Goal: Task Accomplishment & Management: Use online tool/utility

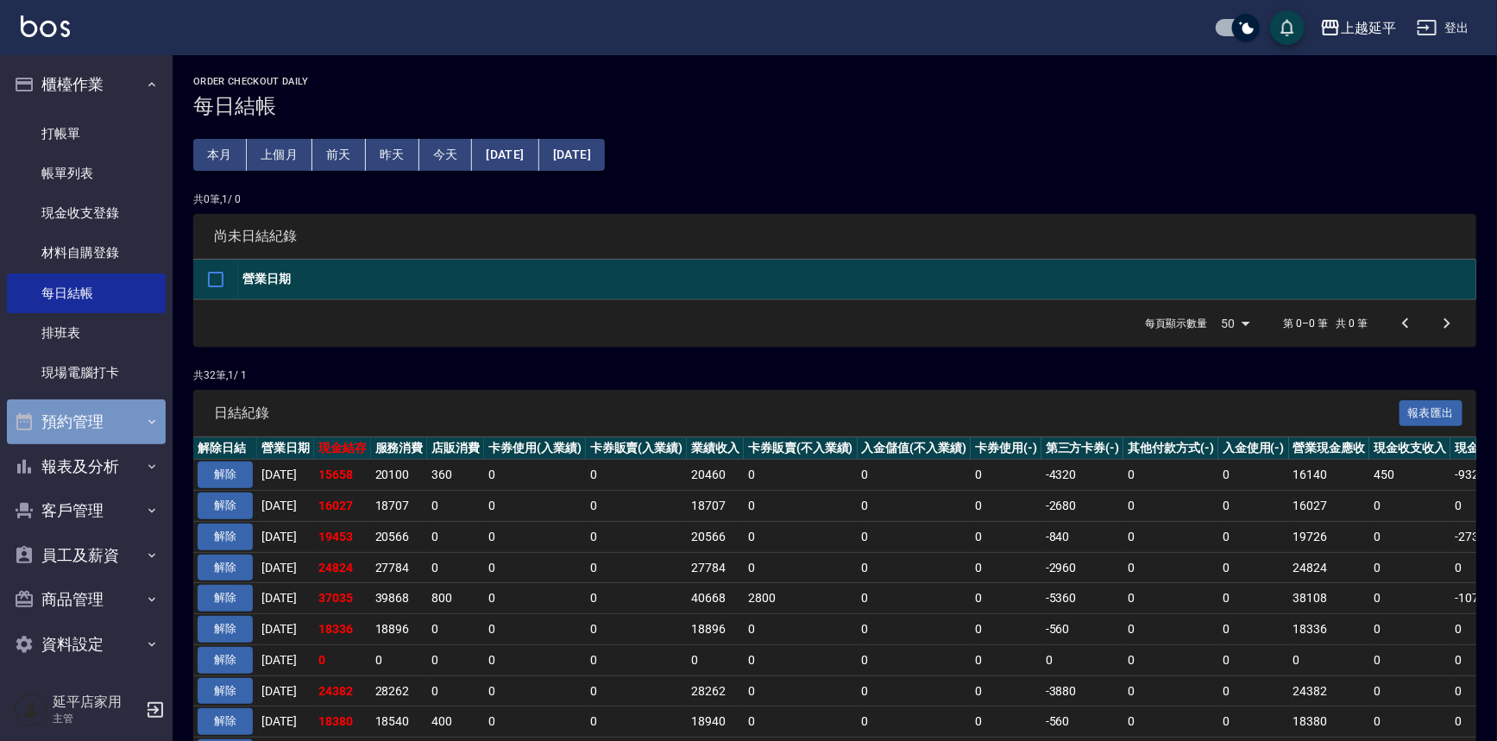
click at [94, 432] on button "預約管理" at bounding box center [86, 421] width 159 height 45
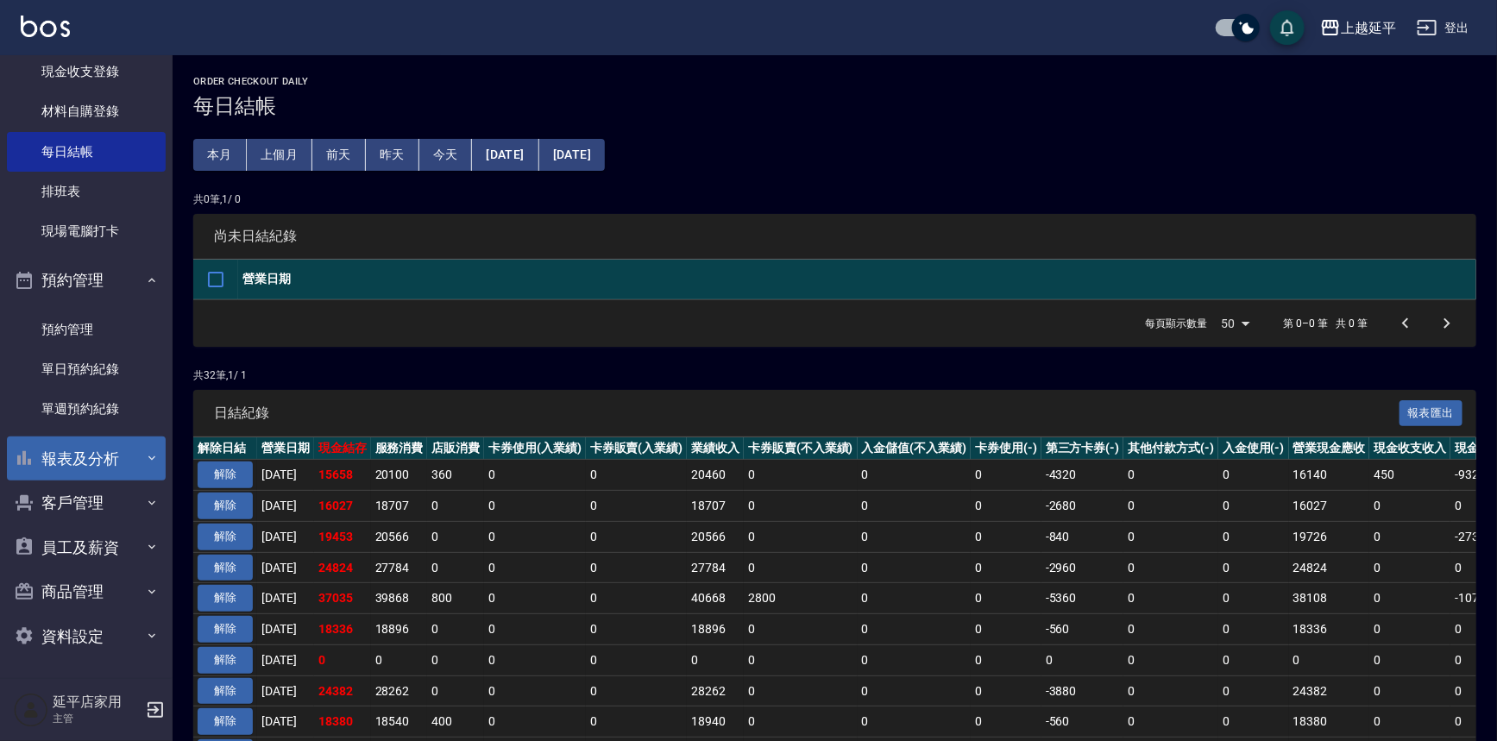
click at [85, 449] on button "報表及分析" at bounding box center [86, 459] width 159 height 45
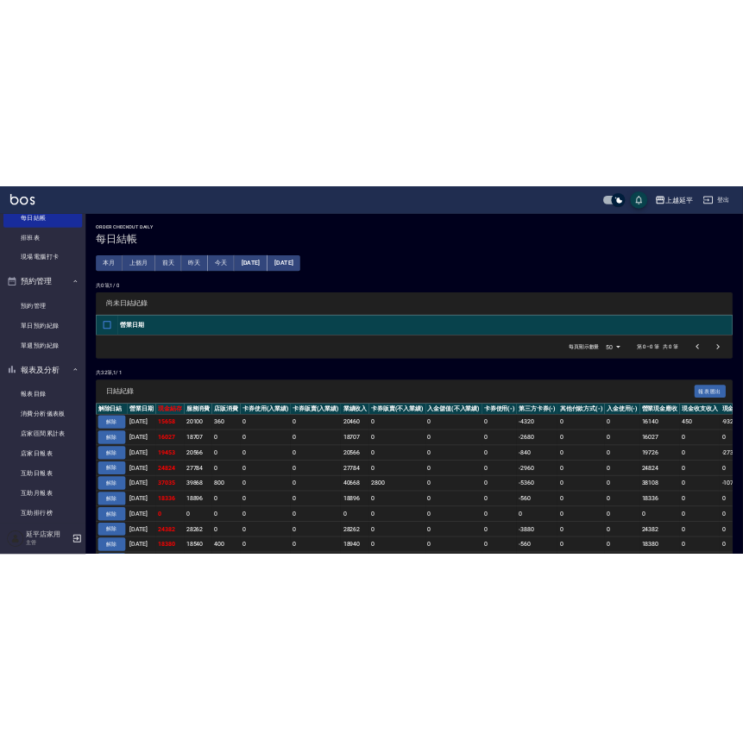
scroll to position [298, 0]
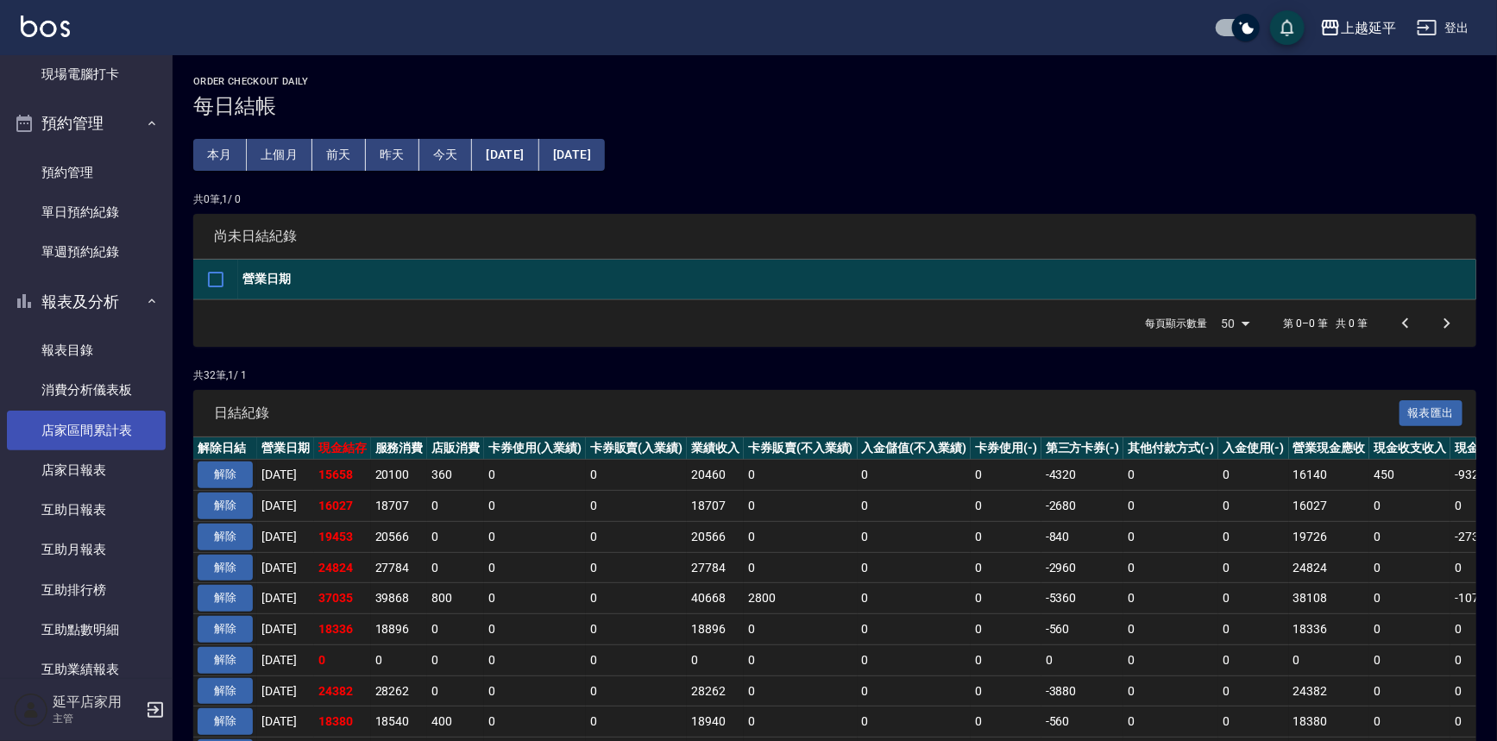
drag, startPoint x: 82, startPoint y: 478, endPoint x: 84, endPoint y: 449, distance: 29.4
click at [82, 477] on link "店家日報表" at bounding box center [86, 470] width 159 height 40
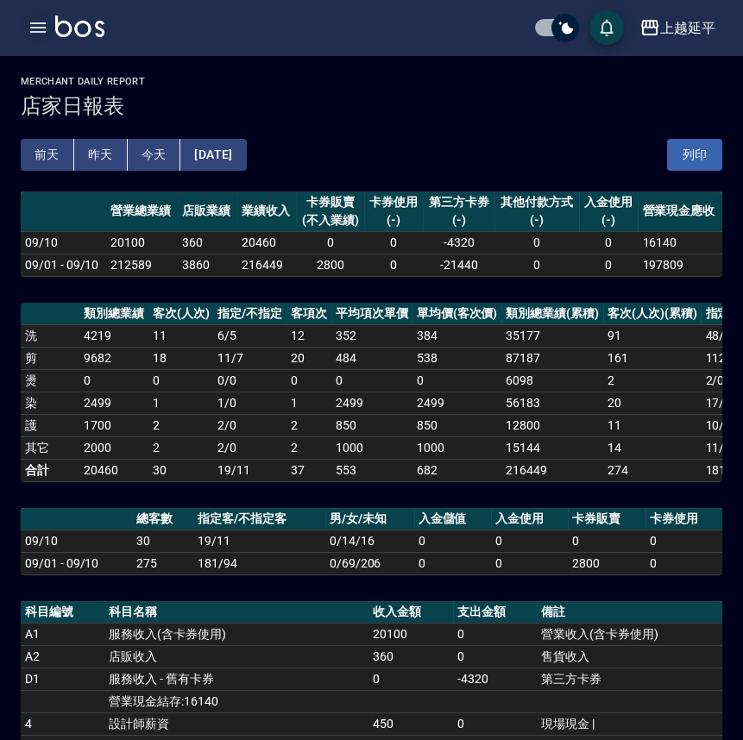
click at [36, 26] on icon "button" at bounding box center [38, 27] width 21 height 21
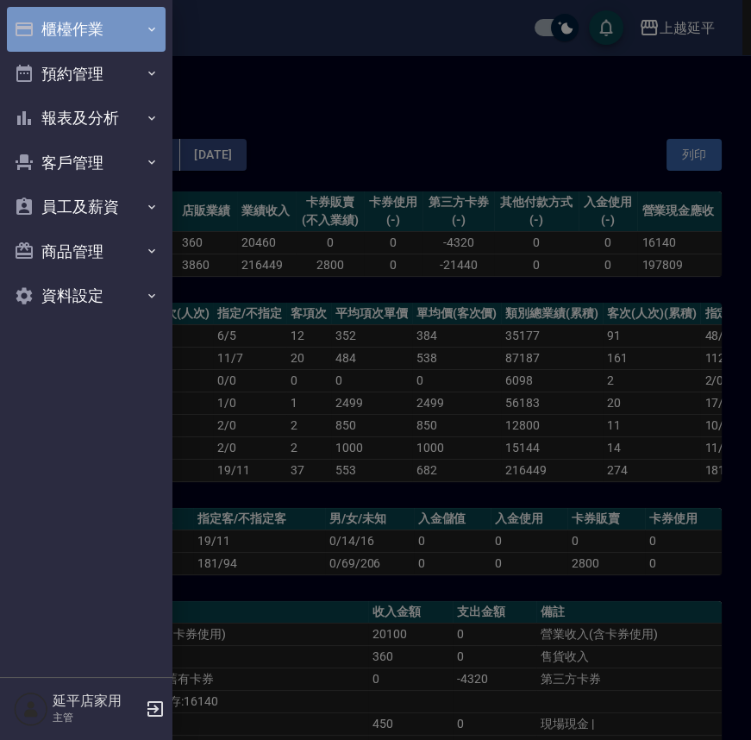
click at [72, 41] on button "櫃檯作業" at bounding box center [86, 29] width 159 height 45
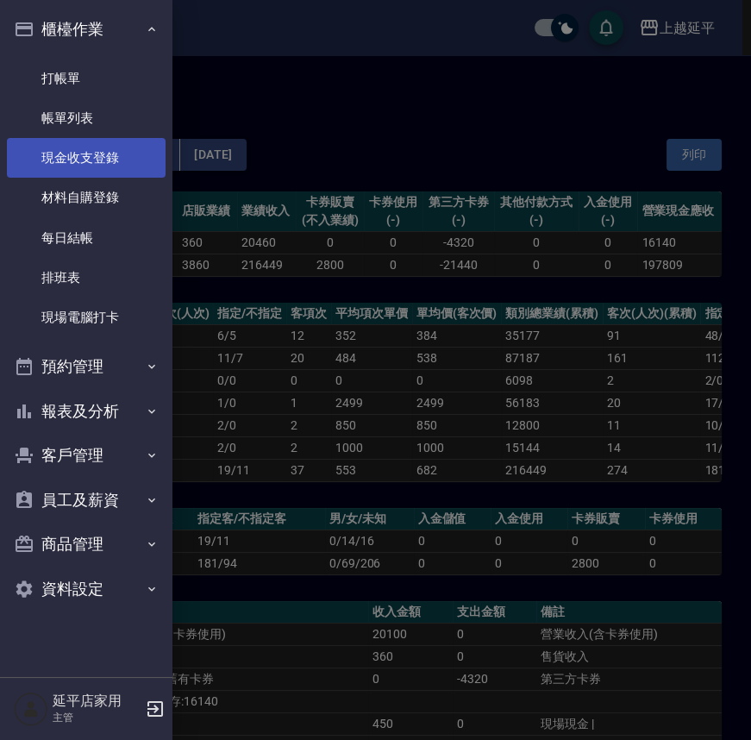
click at [84, 152] on link "現金收支登錄" at bounding box center [86, 158] width 159 height 40
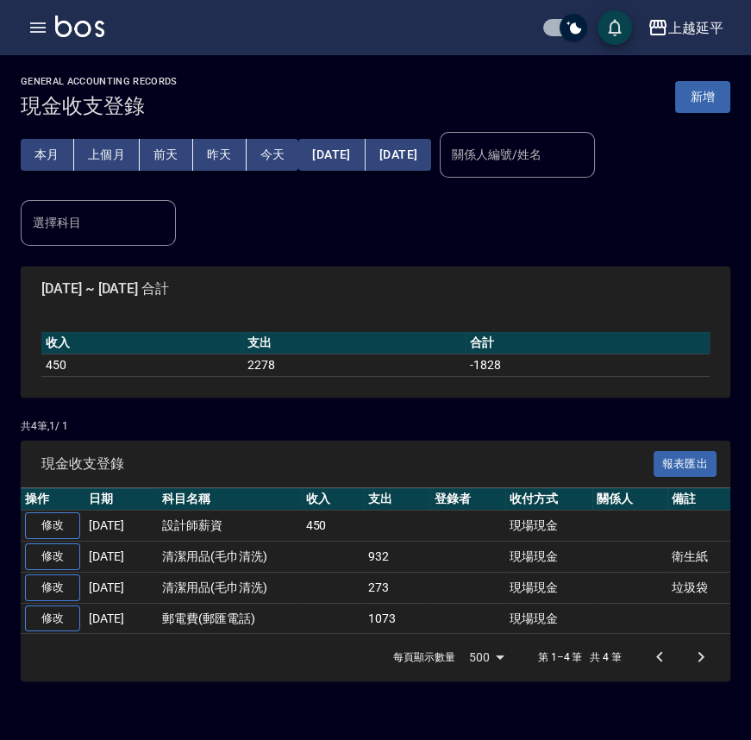
drag, startPoint x: 707, startPoint y: 97, endPoint x: 673, endPoint y: 124, distance: 43.0
click at [707, 97] on button "新增" at bounding box center [702, 97] width 55 height 32
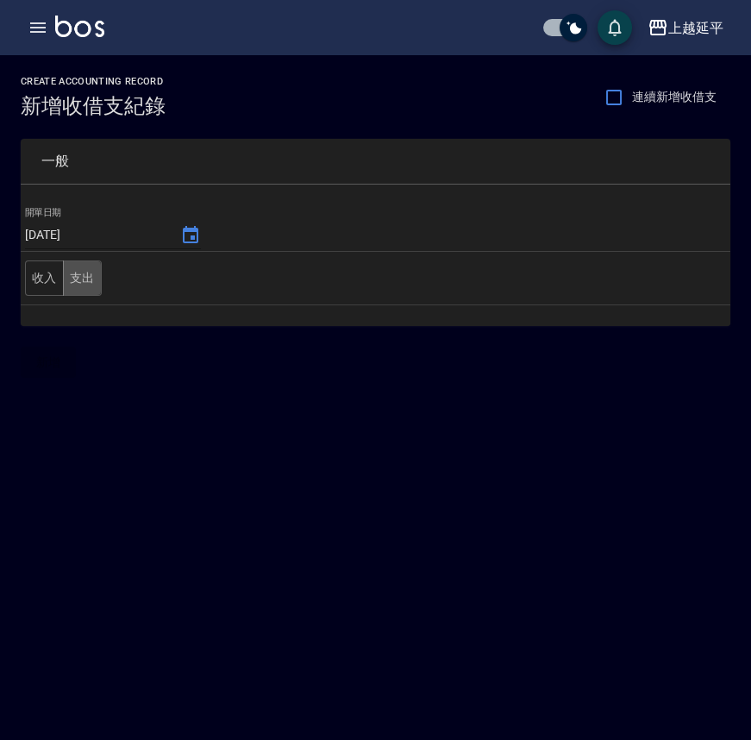
drag, startPoint x: 72, startPoint y: 278, endPoint x: 77, endPoint y: 229, distance: 48.5
click at [73, 273] on button "支出" at bounding box center [82, 278] width 39 height 35
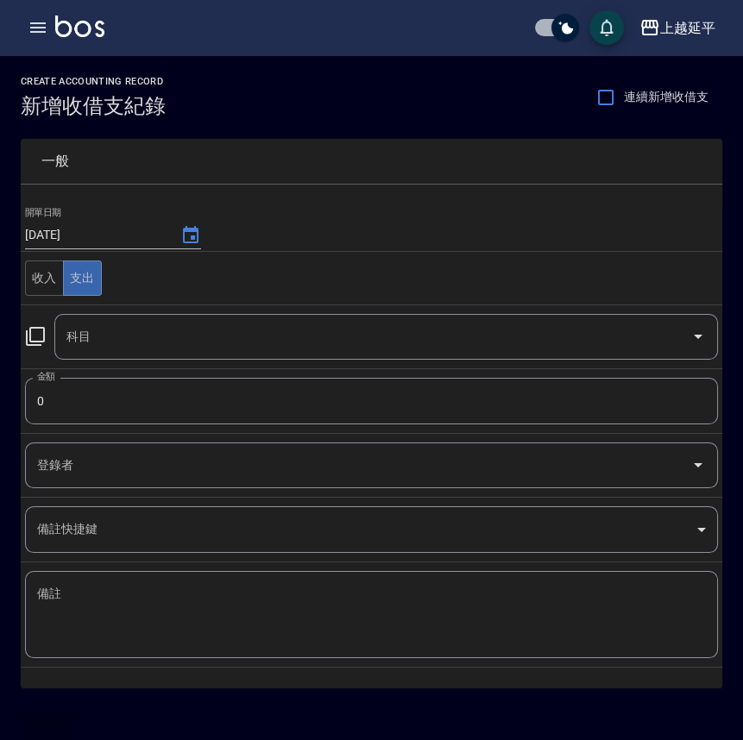
click at [39, 338] on icon at bounding box center [35, 336] width 21 height 21
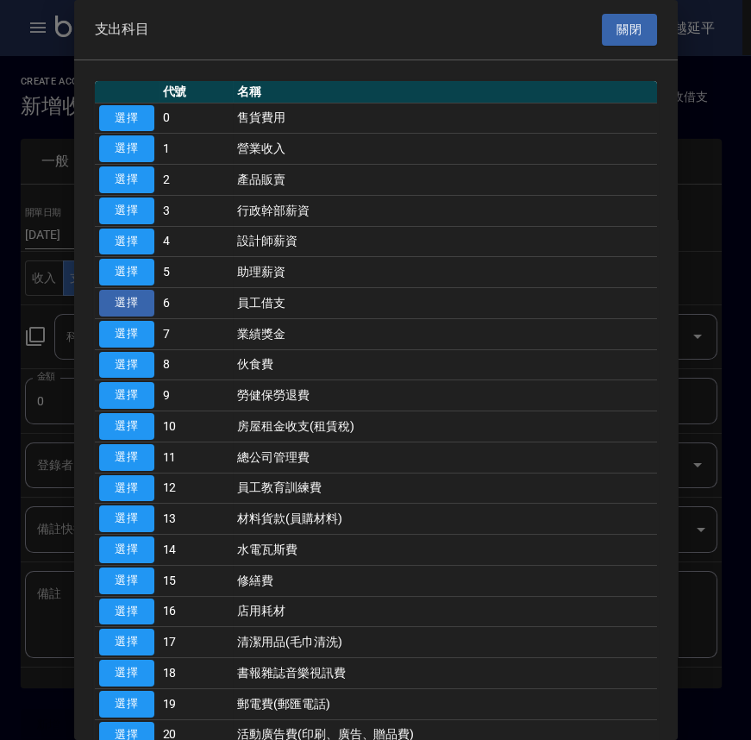
click at [136, 296] on button "選擇" at bounding box center [126, 303] width 55 height 27
type input "6 員工借支"
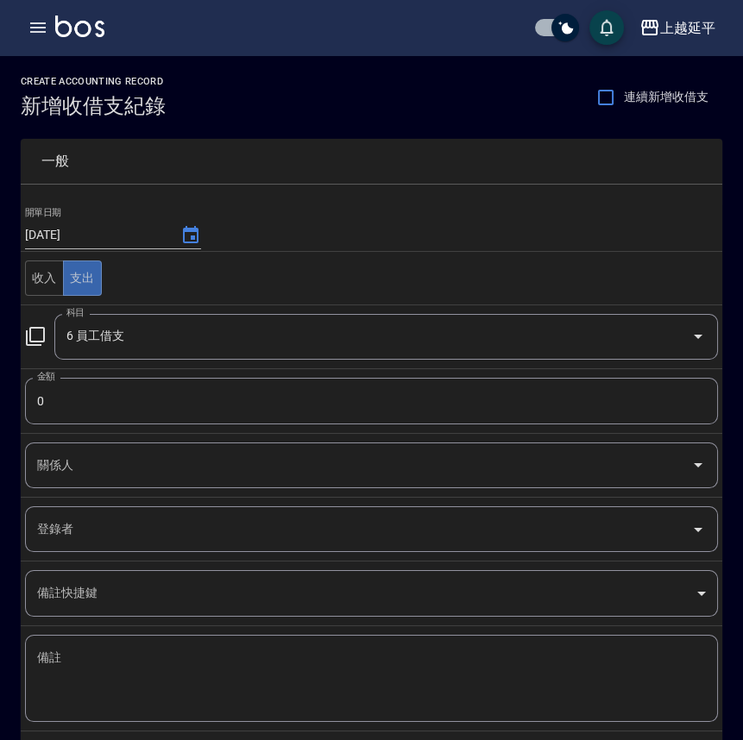
click at [81, 388] on input "0" at bounding box center [371, 401] width 693 height 47
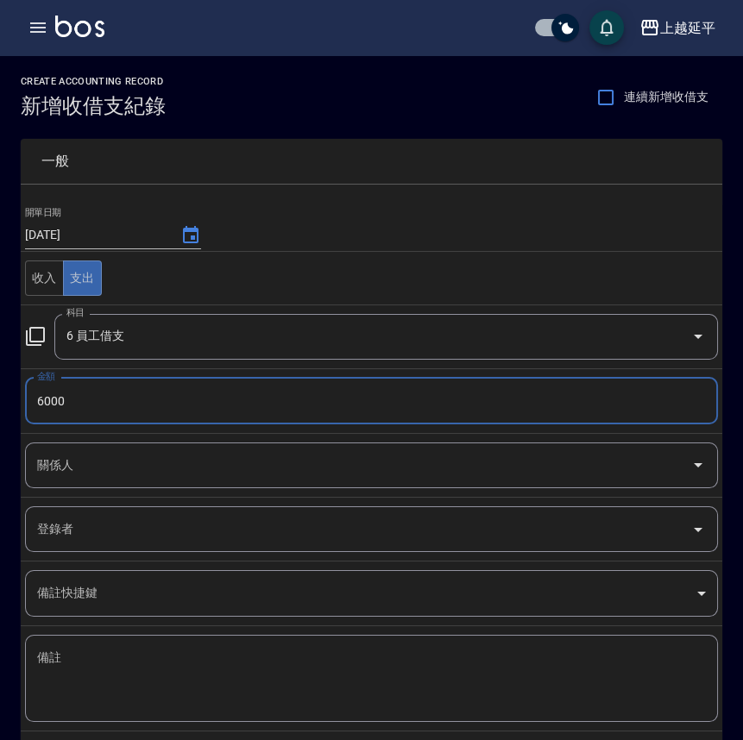
type input "6000"
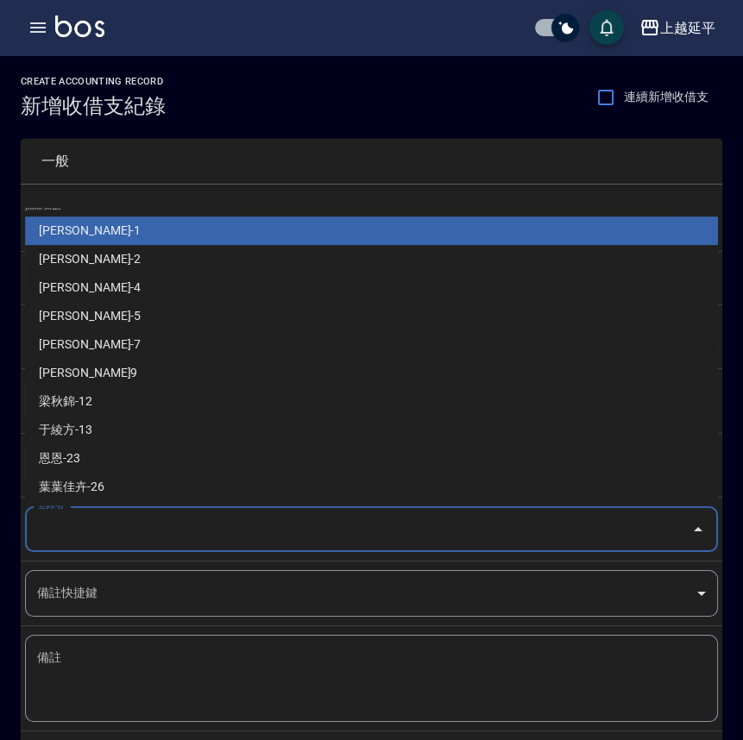
click at [93, 523] on input "登錄者" at bounding box center [358, 529] width 651 height 30
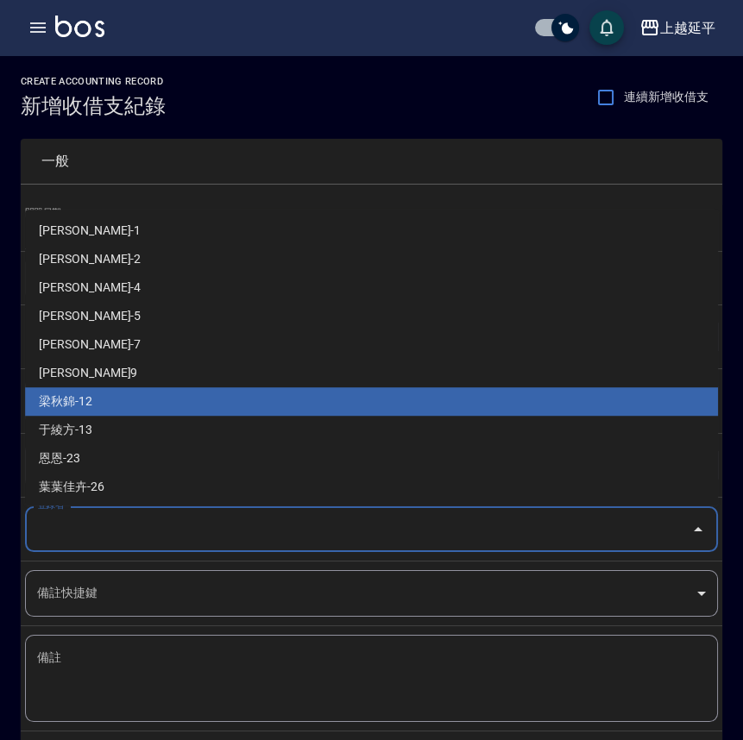
click at [94, 404] on li "梁秋錦-12" at bounding box center [371, 401] width 693 height 28
type input "梁秋錦-12"
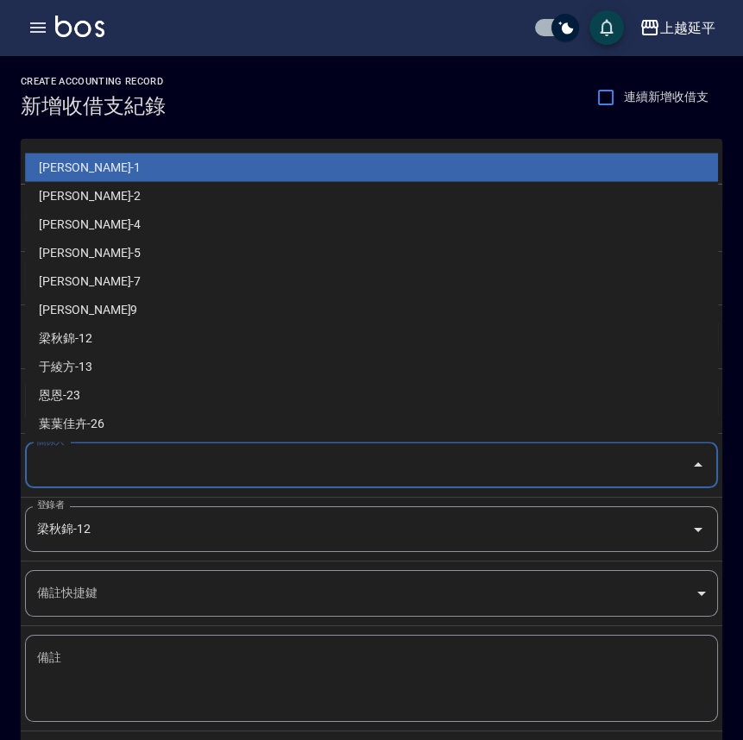
click at [79, 466] on input "關係人" at bounding box center [358, 465] width 651 height 30
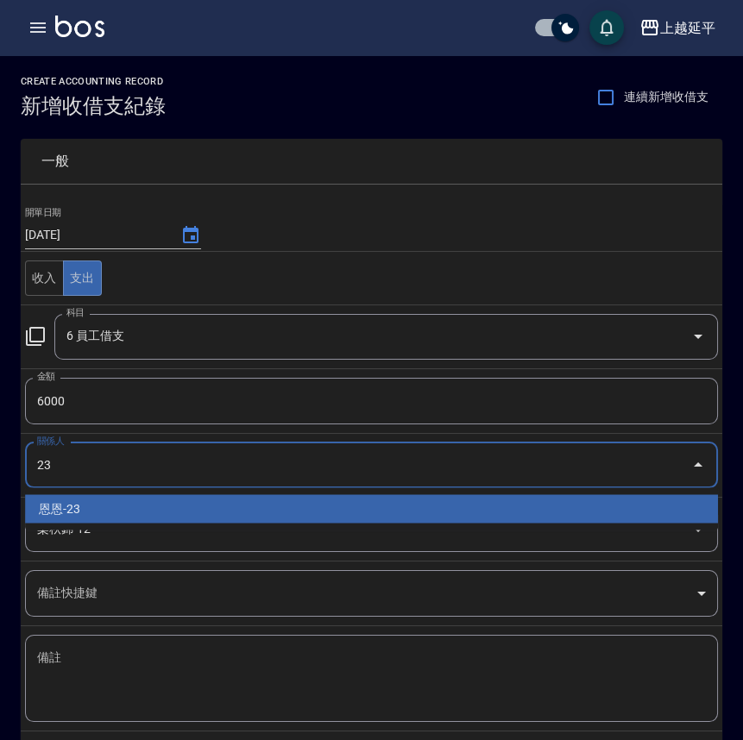
click at [77, 503] on li "恩恩-23" at bounding box center [371, 508] width 693 height 28
type input "恩恩-23"
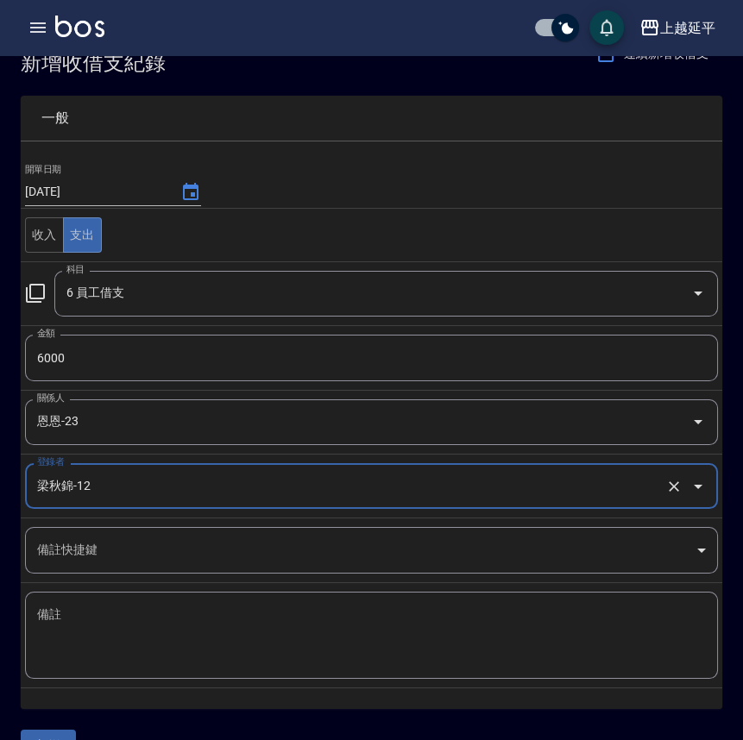
scroll to position [84, 0]
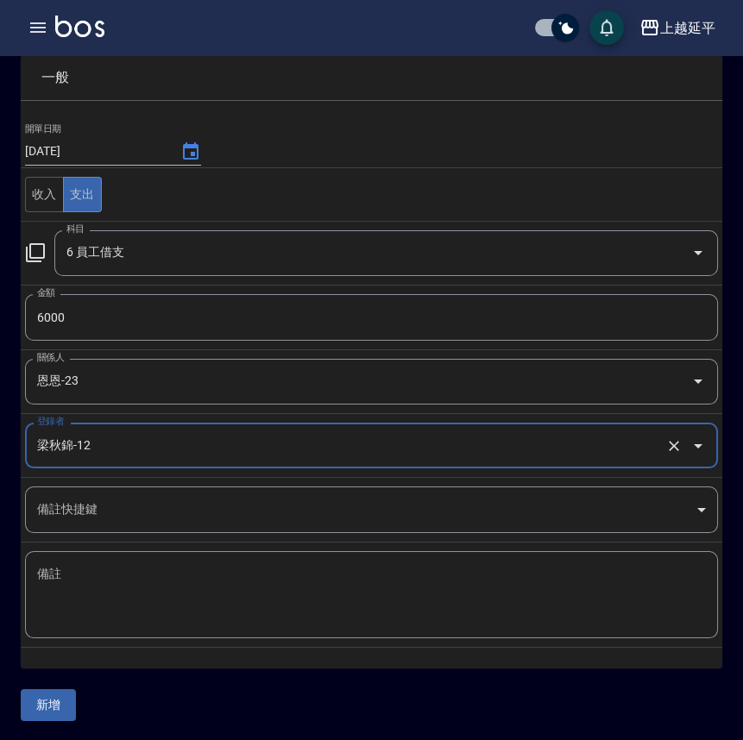
click at [61, 708] on button "新增" at bounding box center [48, 705] width 55 height 32
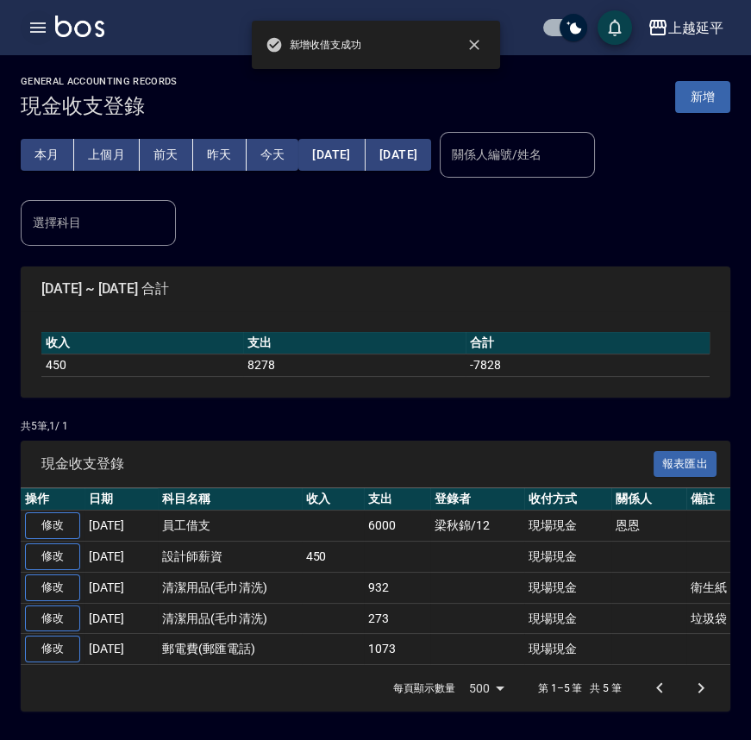
click at [31, 27] on icon "button" at bounding box center [38, 27] width 16 height 10
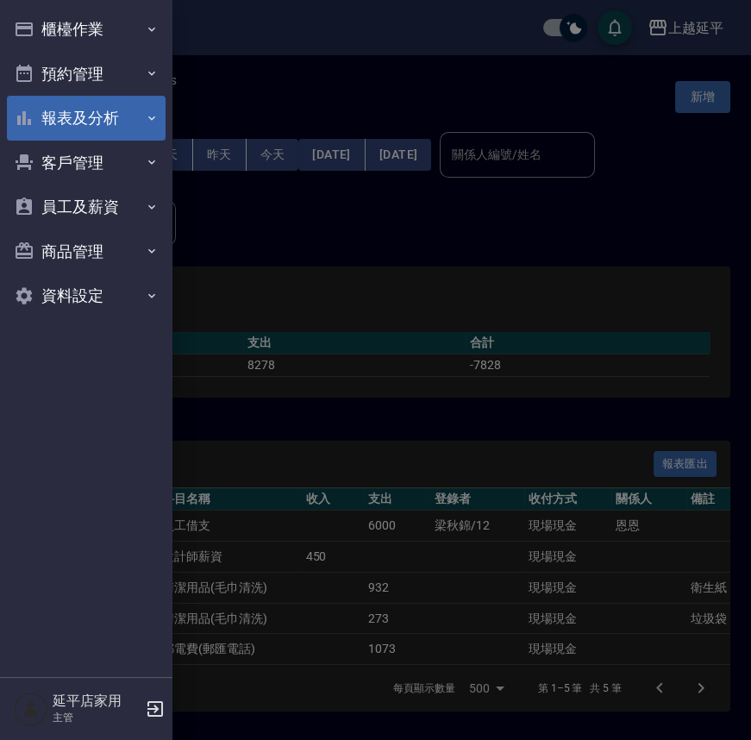
click at [66, 121] on button "報表及分析" at bounding box center [86, 118] width 159 height 45
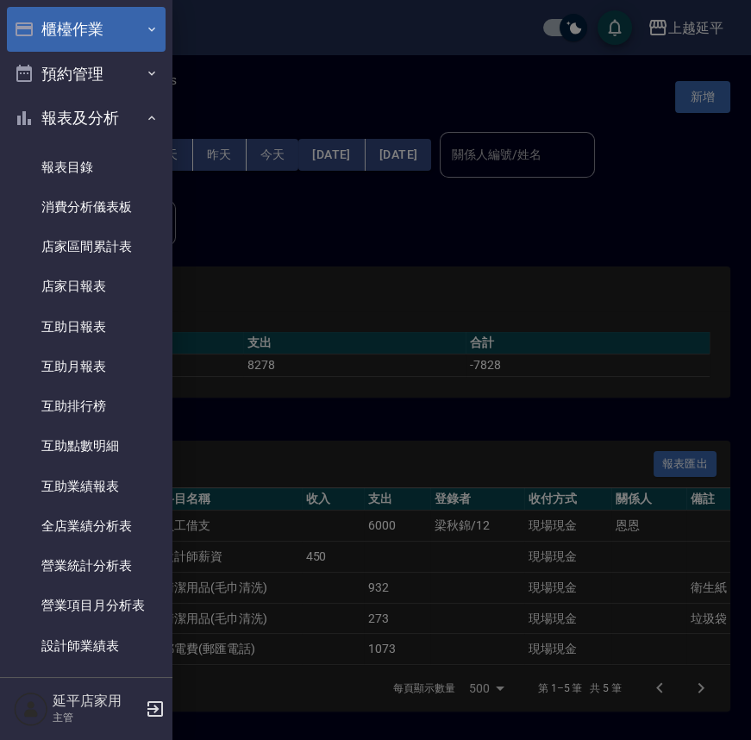
click at [66, 26] on button "櫃檯作業" at bounding box center [86, 29] width 159 height 45
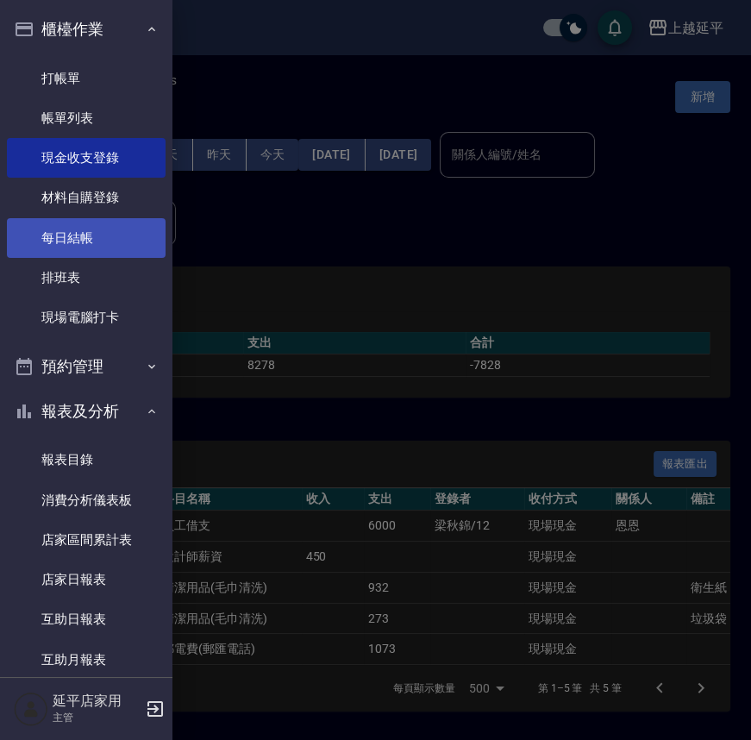
click at [60, 227] on link "每日結帳" at bounding box center [86, 238] width 159 height 40
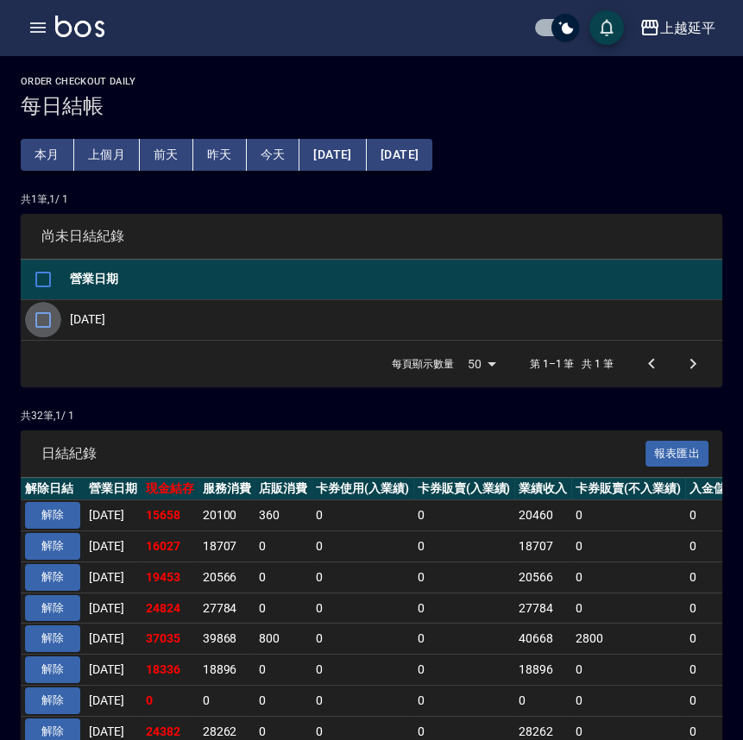
click at [44, 323] on input "checkbox" at bounding box center [43, 320] width 36 height 36
checkbox input "true"
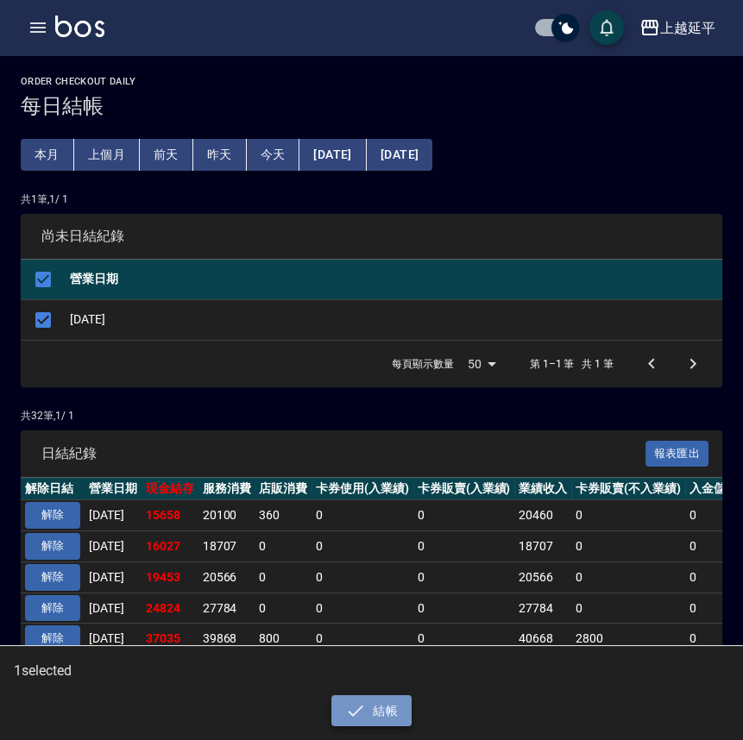
click at [370, 716] on button "結帳" at bounding box center [371, 711] width 80 height 32
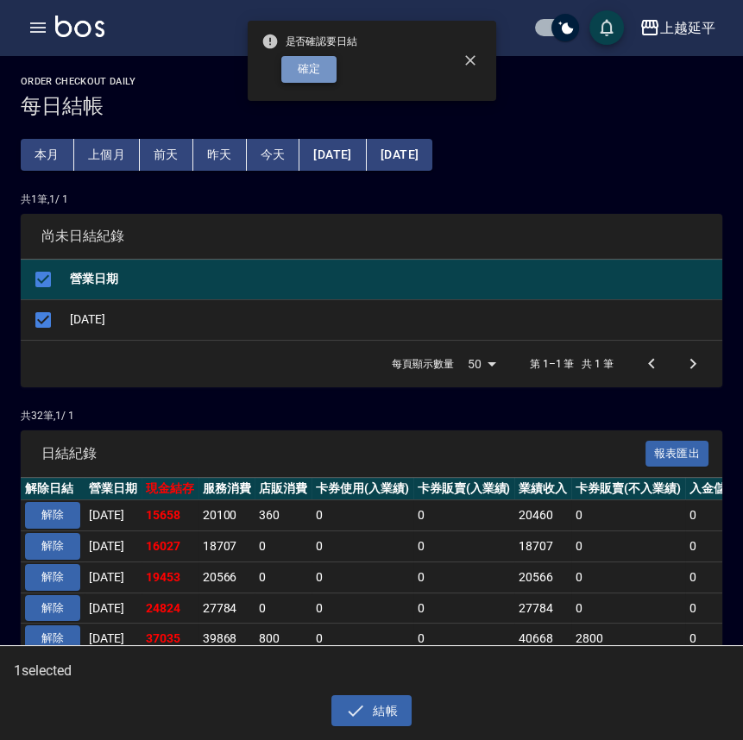
click at [306, 72] on button "確定" at bounding box center [308, 69] width 55 height 27
checkbox input "false"
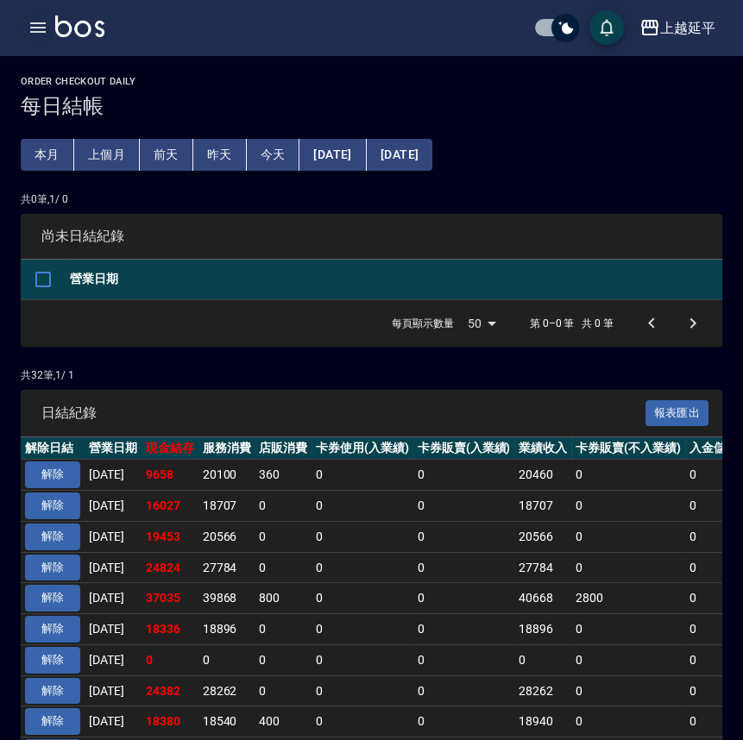
click at [35, 28] on icon "button" at bounding box center [38, 27] width 16 height 10
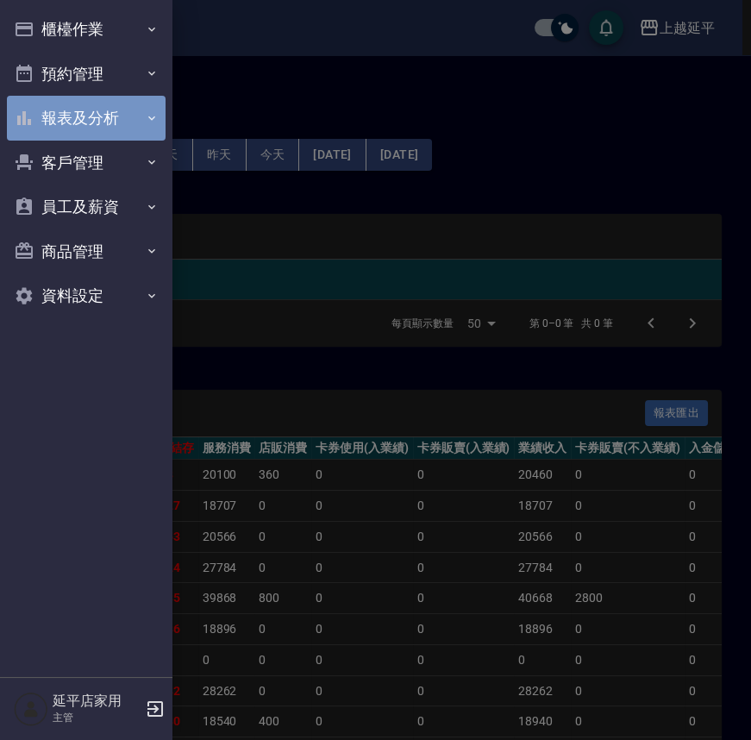
click at [74, 122] on button "報表及分析" at bounding box center [86, 118] width 159 height 45
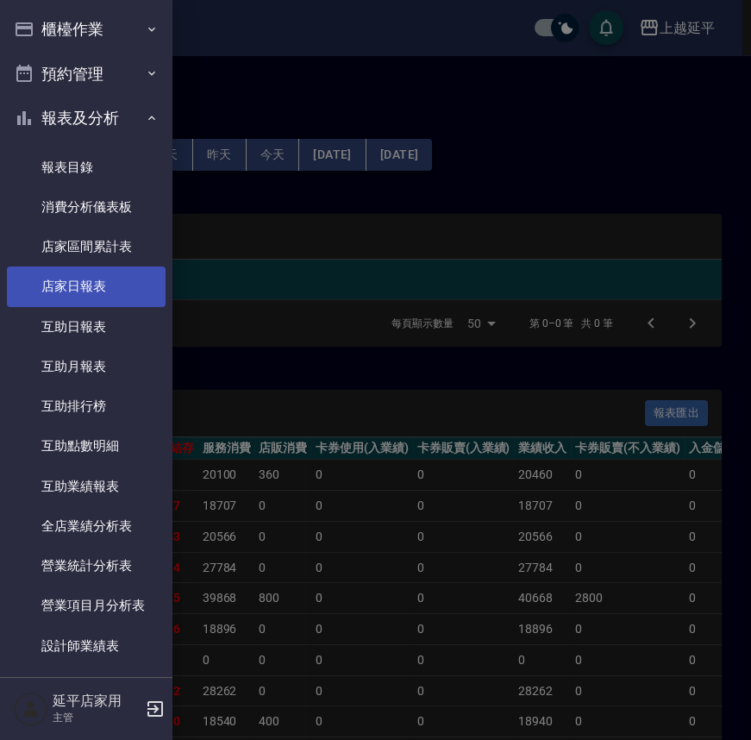
click at [71, 283] on link "店家日報表" at bounding box center [86, 287] width 159 height 40
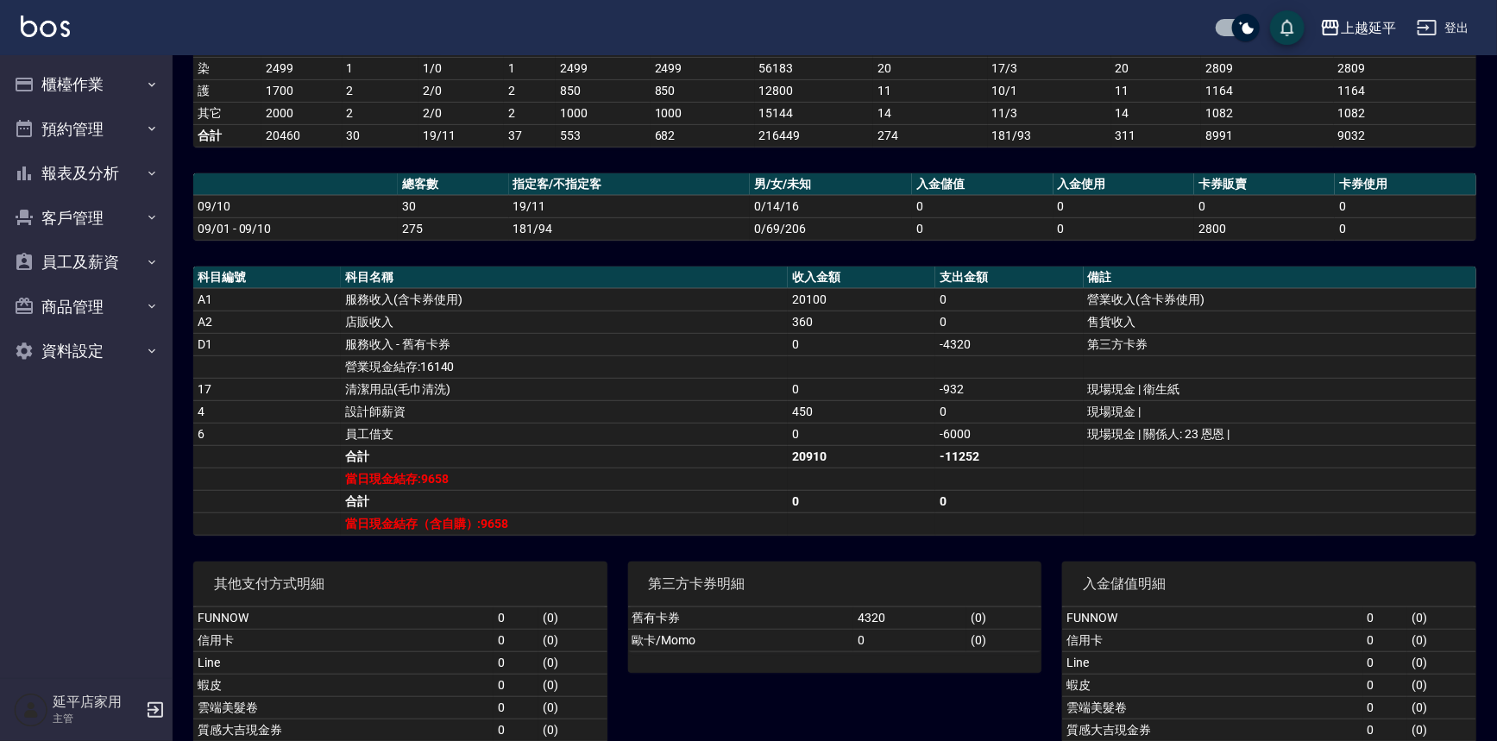
scroll to position [392, 0]
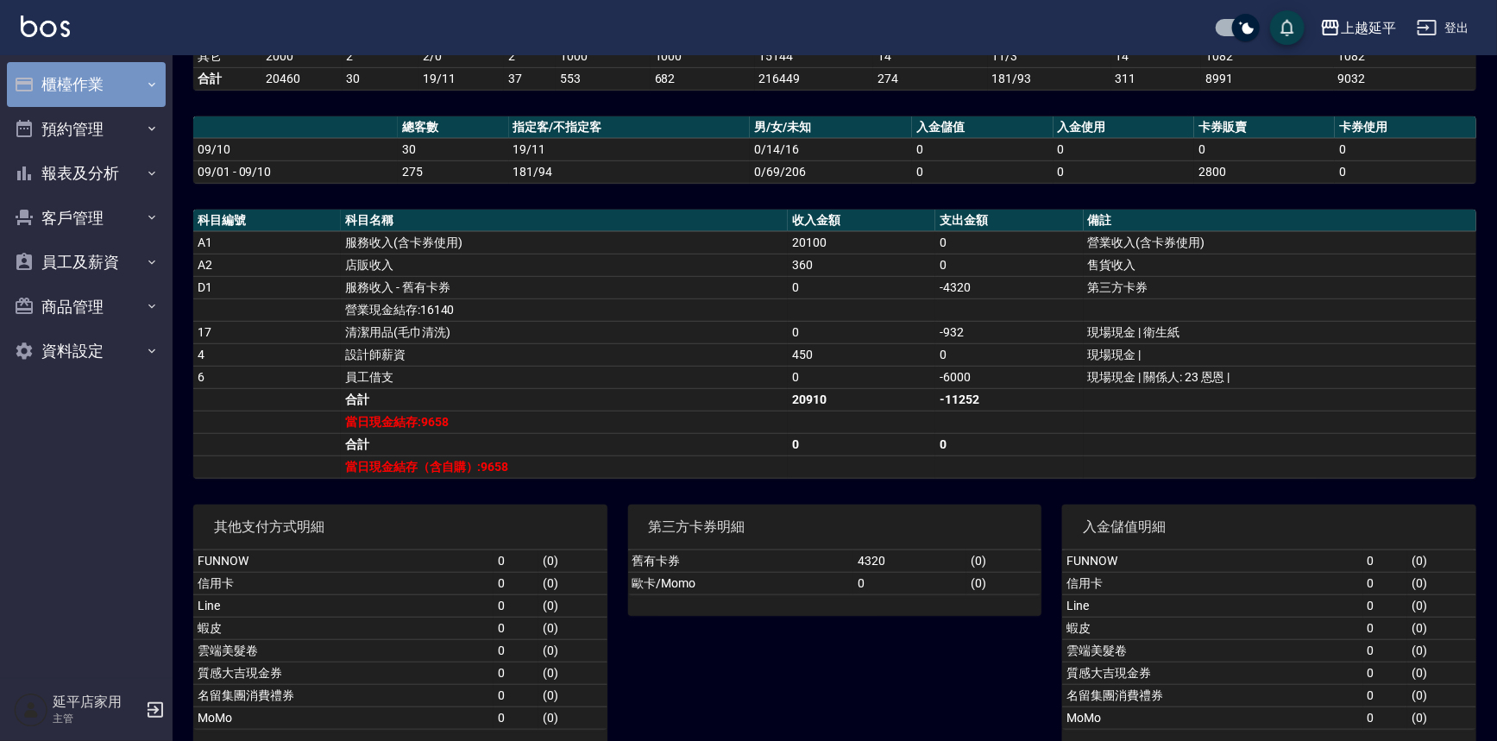
click at [60, 92] on button "櫃檯作業" at bounding box center [86, 84] width 159 height 45
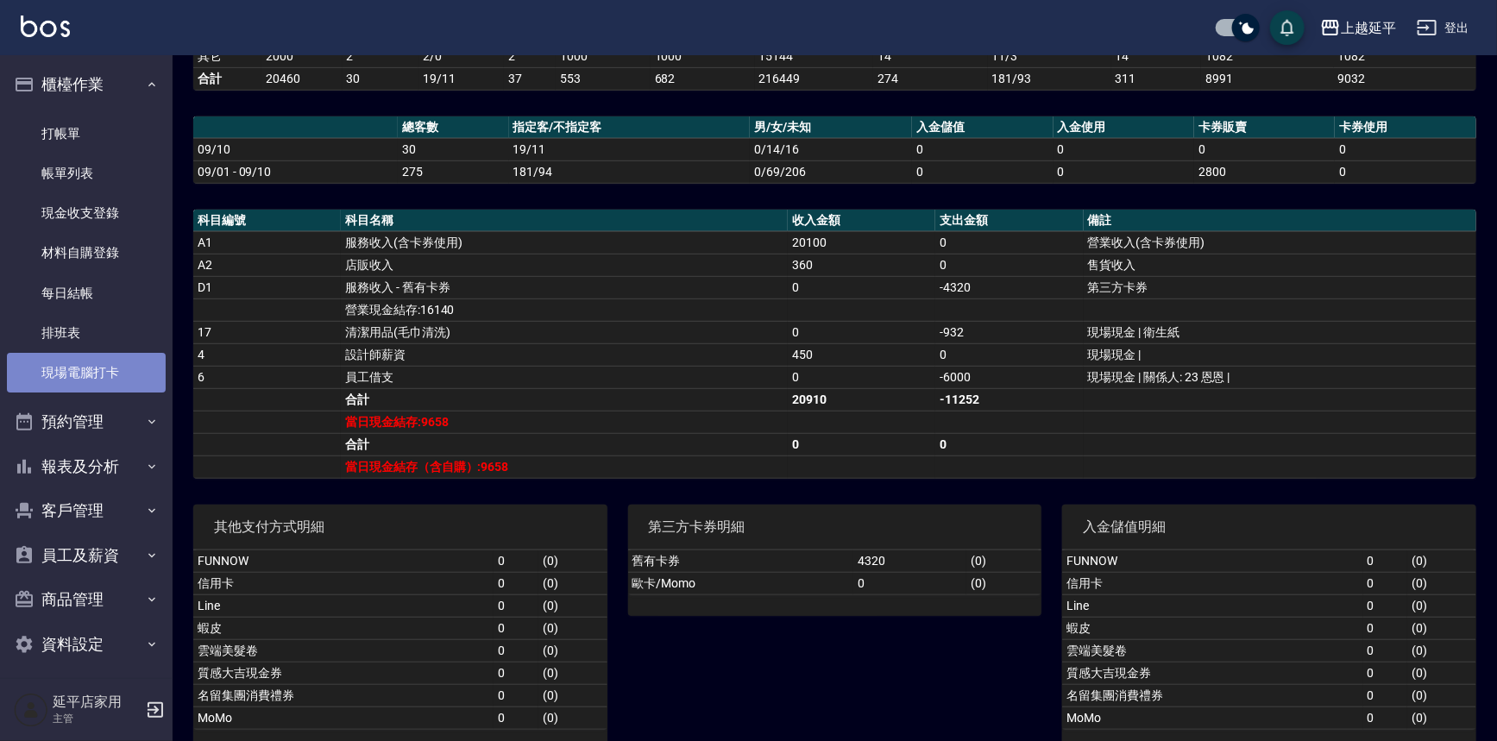
click at [91, 375] on link "現場電腦打卡" at bounding box center [86, 373] width 159 height 40
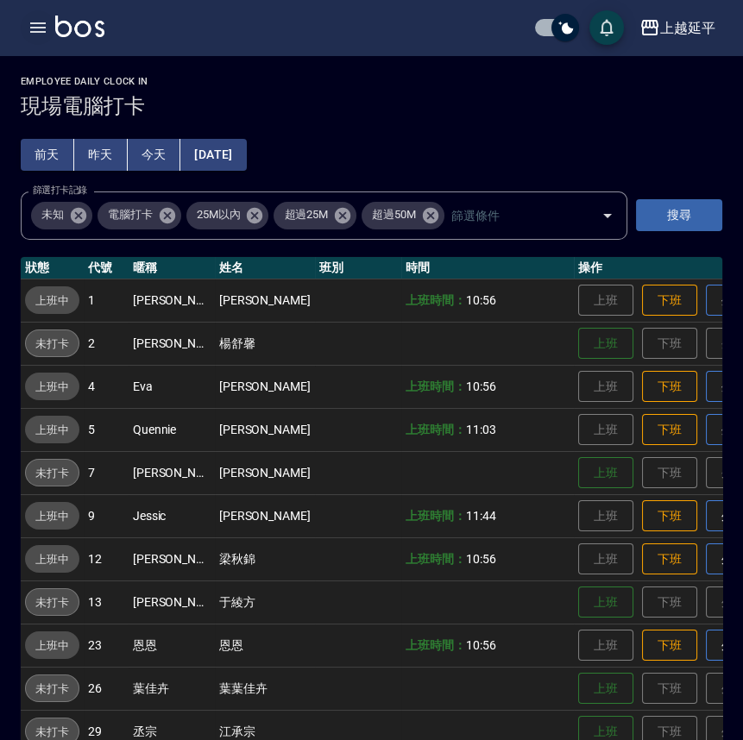
click at [35, 26] on icon "button" at bounding box center [38, 27] width 21 height 21
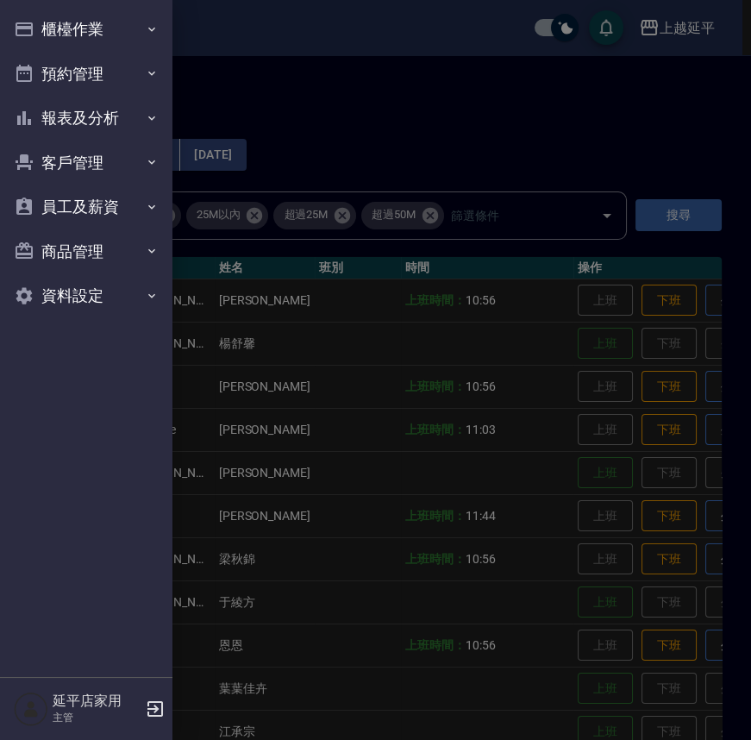
click at [628, 303] on div at bounding box center [375, 370] width 751 height 740
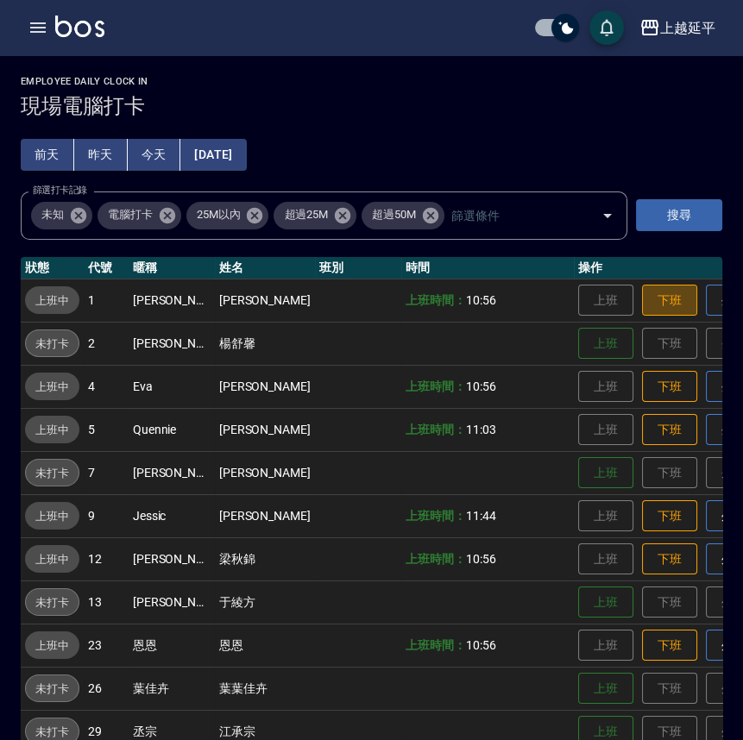
click at [642, 302] on button "下班" at bounding box center [669, 301] width 55 height 32
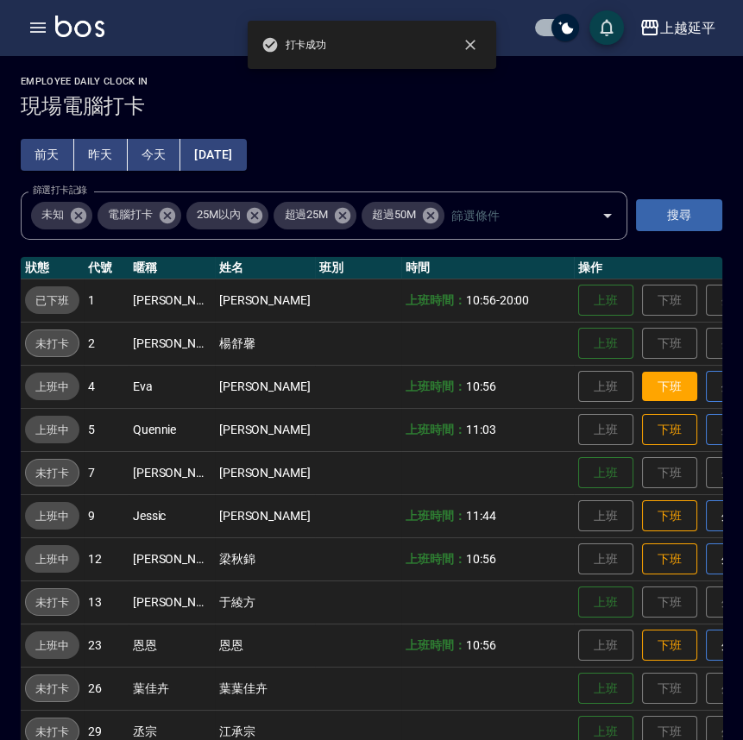
click at [642, 386] on button "下班" at bounding box center [669, 387] width 55 height 30
click at [642, 425] on button "下班" at bounding box center [669, 430] width 55 height 30
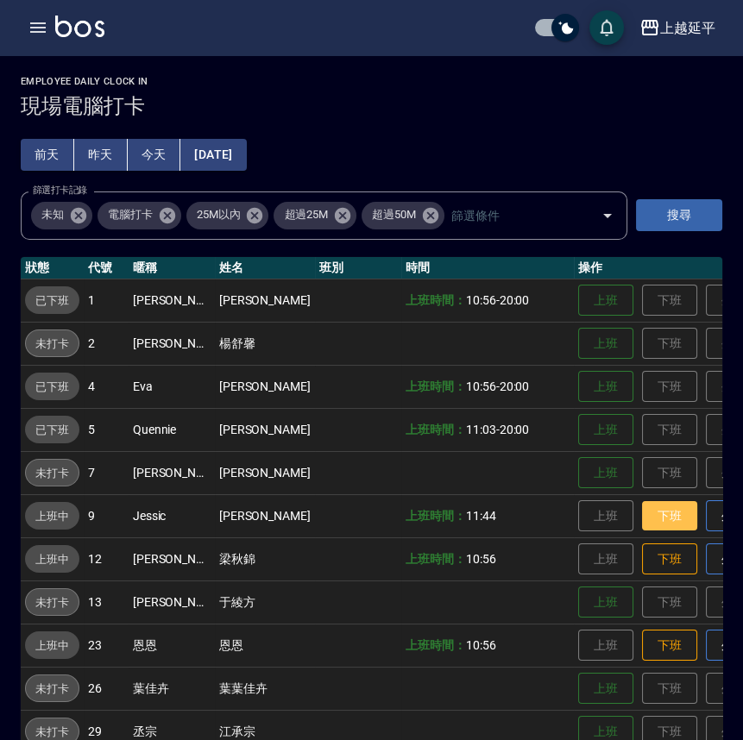
click at [642, 515] on button "下班" at bounding box center [669, 516] width 55 height 30
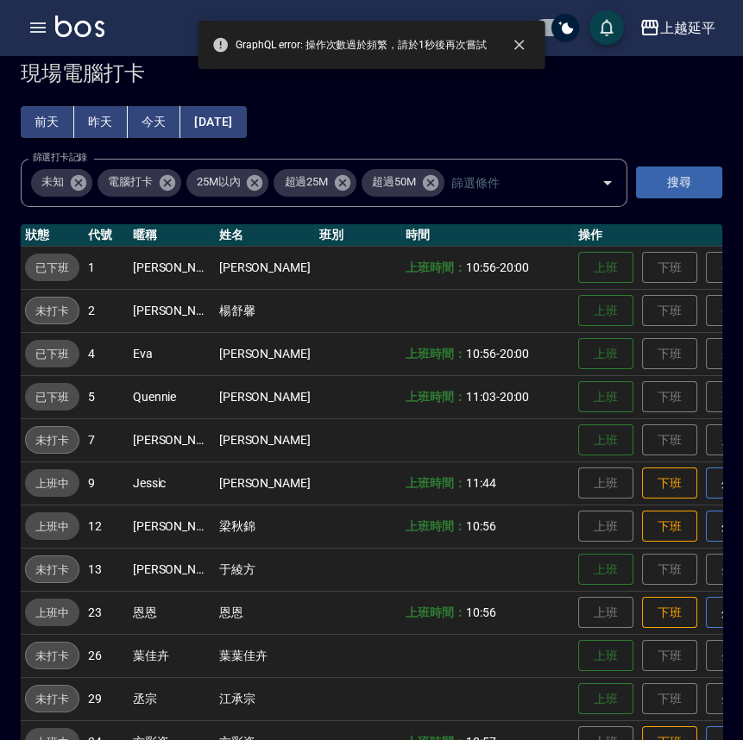
scroll to position [78, 0]
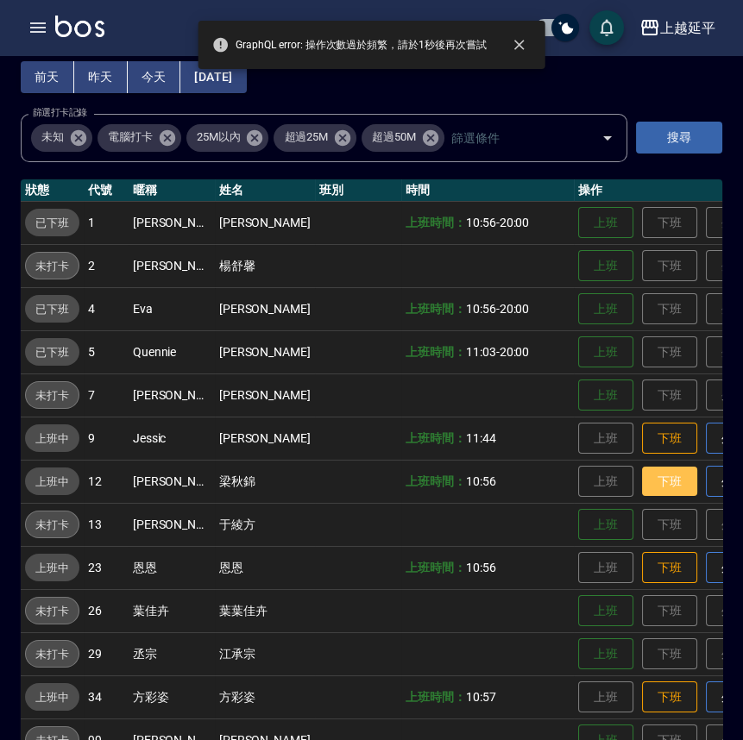
click at [642, 476] on button "下班" at bounding box center [669, 482] width 55 height 30
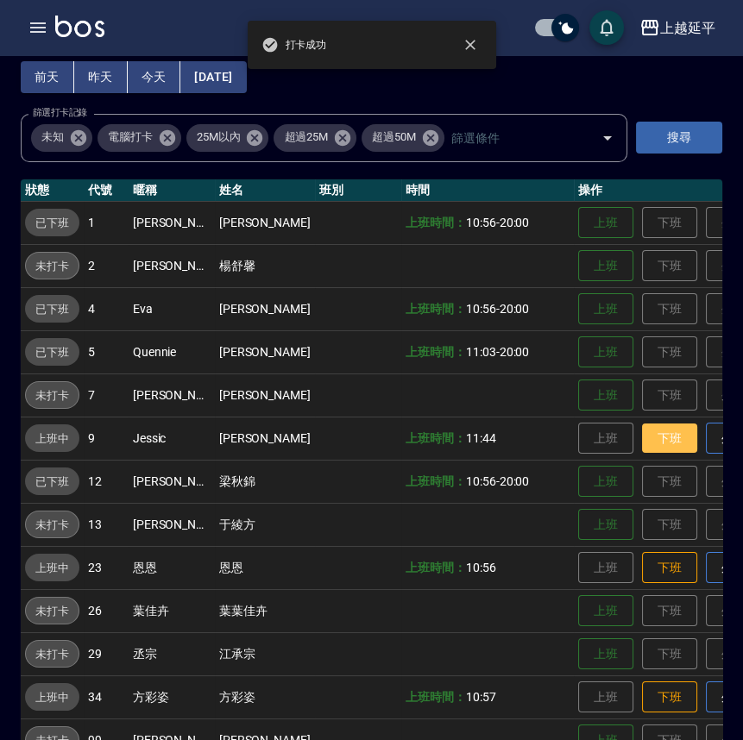
click at [642, 433] on button "下班" at bounding box center [669, 439] width 55 height 30
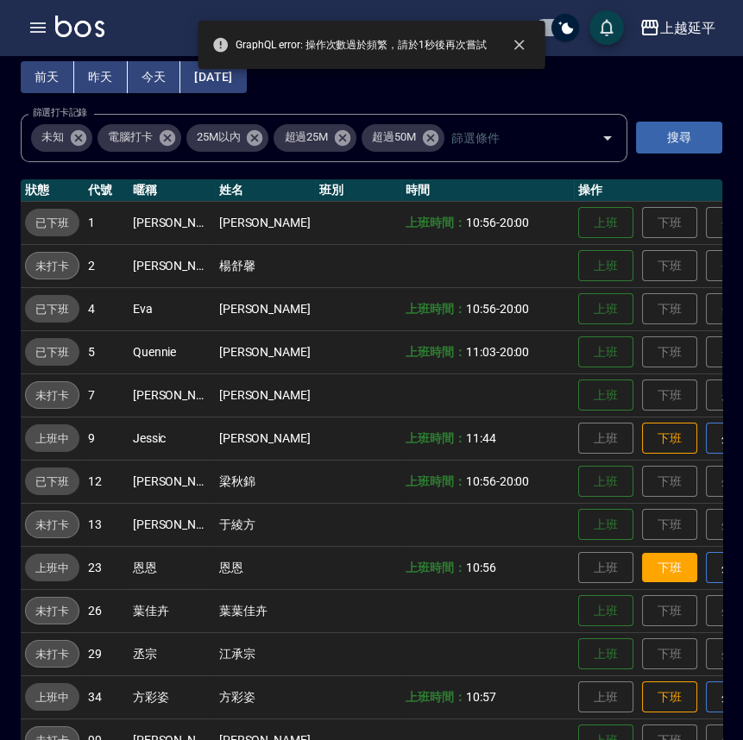
click at [642, 558] on button "下班" at bounding box center [669, 568] width 55 height 30
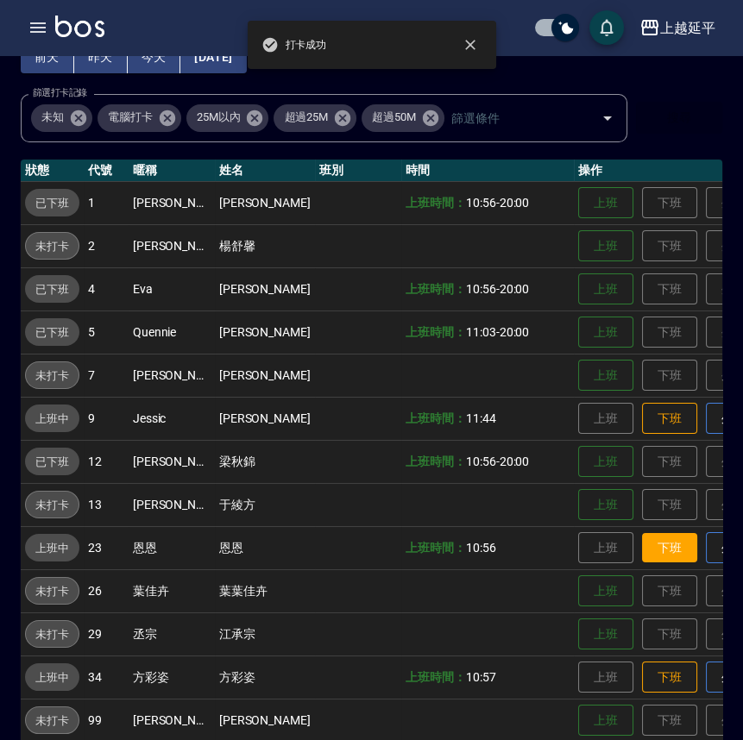
scroll to position [235, 0]
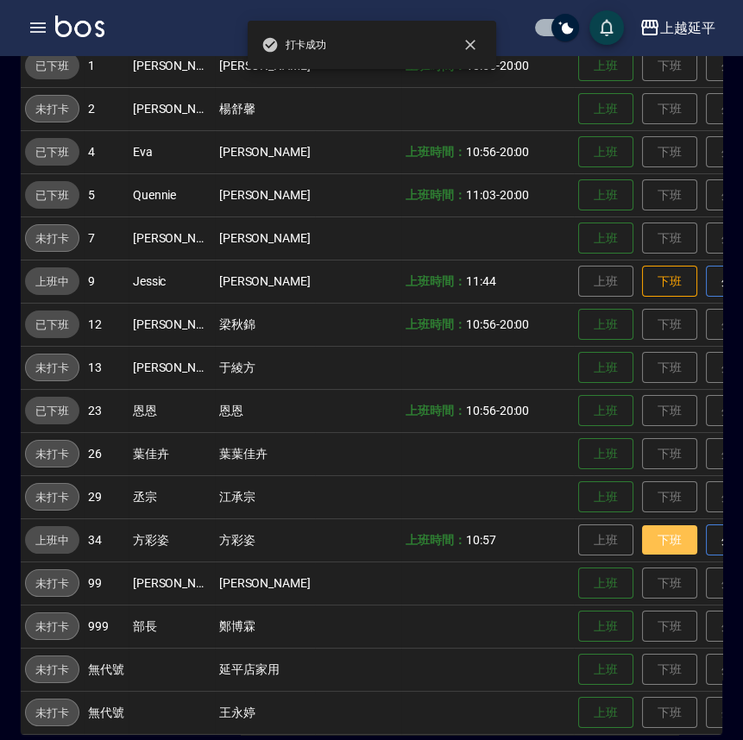
click at [642, 543] on button "下班" at bounding box center [669, 540] width 55 height 30
click at [642, 276] on button "下班" at bounding box center [669, 282] width 55 height 30
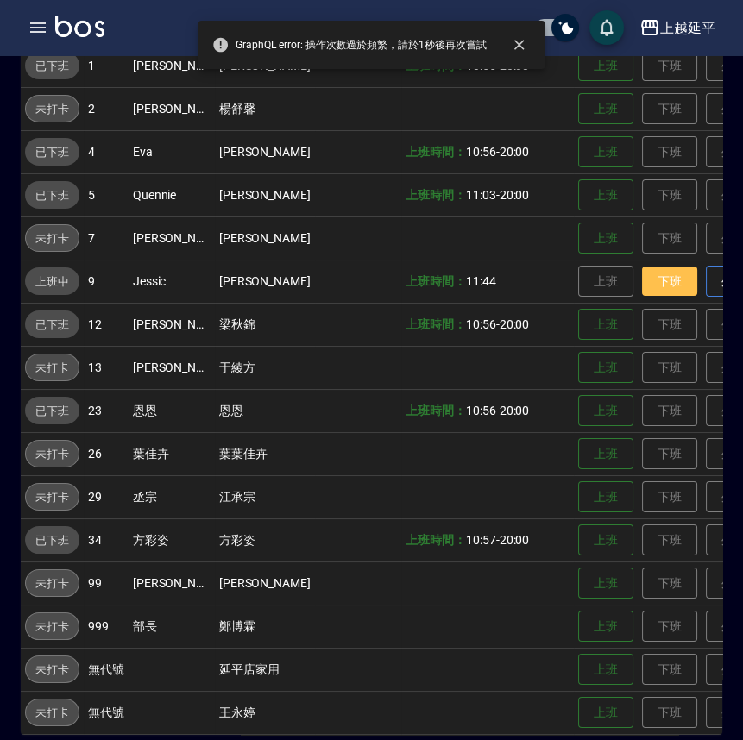
click at [642, 276] on button "下班" at bounding box center [669, 282] width 55 height 30
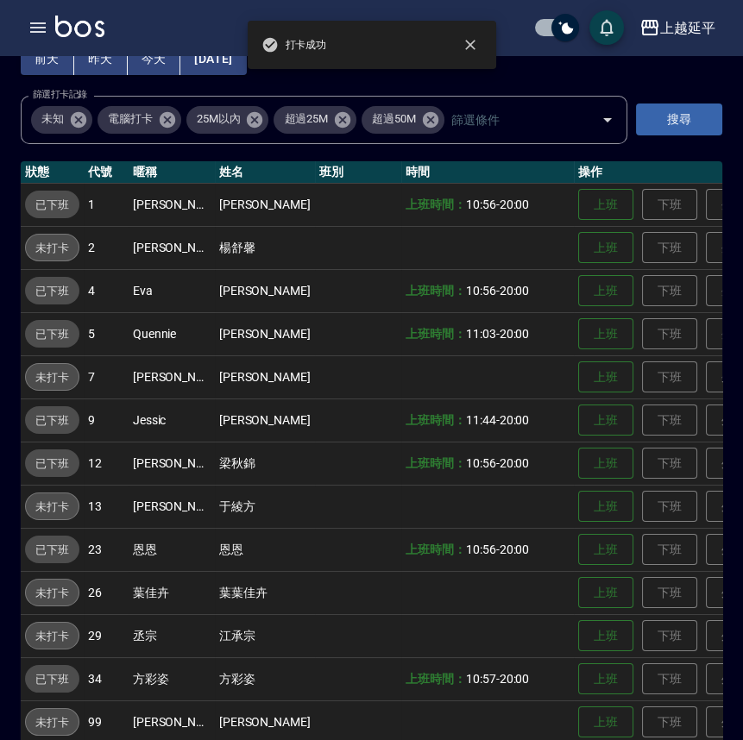
scroll to position [0, 0]
